Goal: Task Accomplishment & Management: Manage account settings

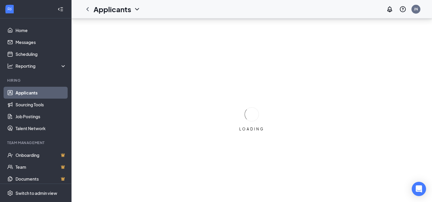
scroll to position [18, 0]
click at [34, 91] on link "Applicants" at bounding box center [40, 93] width 51 height 12
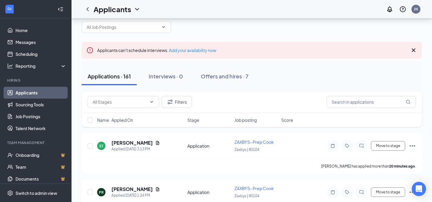
scroll to position [3, 0]
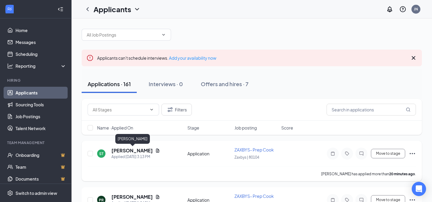
click at [143, 152] on h5 "[PERSON_NAME]" at bounding box center [131, 151] width 41 height 7
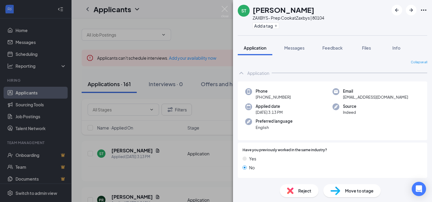
click at [202, 30] on div "ST [PERSON_NAME] ZAXBYS- Prep Cook at [GEOGRAPHIC_DATA] | 80104 Add a tag Appli…" at bounding box center [216, 101] width 432 height 202
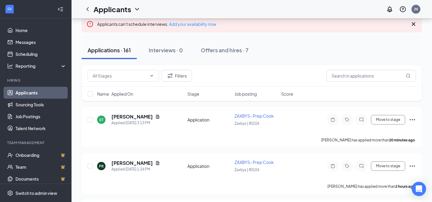
scroll to position [39, 0]
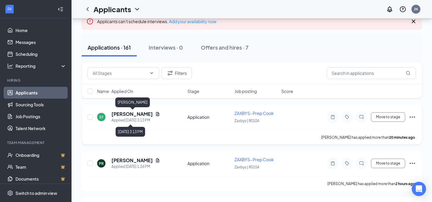
click at [125, 117] on h5 "[PERSON_NAME]" at bounding box center [131, 114] width 41 height 7
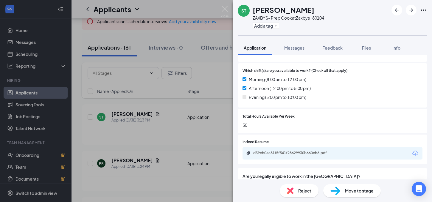
scroll to position [167, 0]
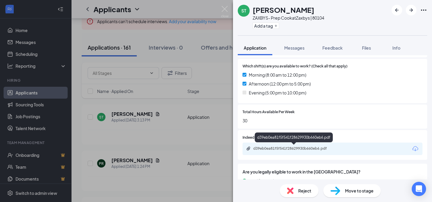
click at [292, 149] on div "d39eb0ea81f5f541f28629930b660eb6.pdf" at bounding box center [294, 148] width 83 height 5
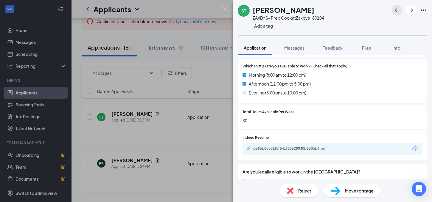
click at [397, 11] on icon "ArrowLeftNew" at bounding box center [396, 10] width 7 height 7
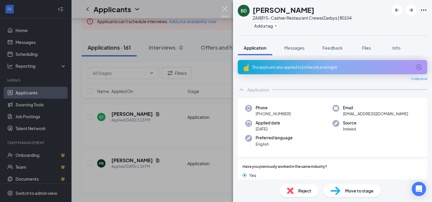
click at [224, 11] on img at bounding box center [224, 12] width 7 height 12
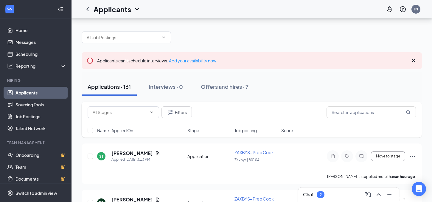
scroll to position [39, 0]
